Goal: Check status: Check status

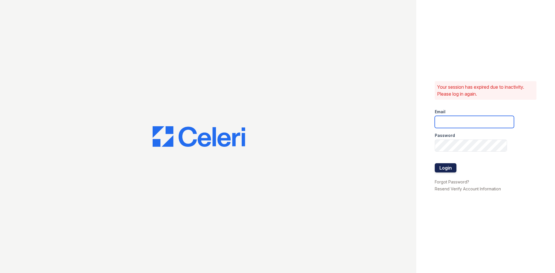
type input "[PERSON_NAME][EMAIL_ADDRESS][DOMAIN_NAME]"
click at [449, 166] on button "Login" at bounding box center [446, 167] width 22 height 9
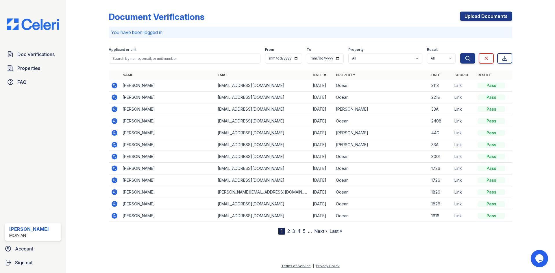
click at [115, 85] on icon at bounding box center [113, 84] width 1 height 1
